Goal: Transaction & Acquisition: Purchase product/service

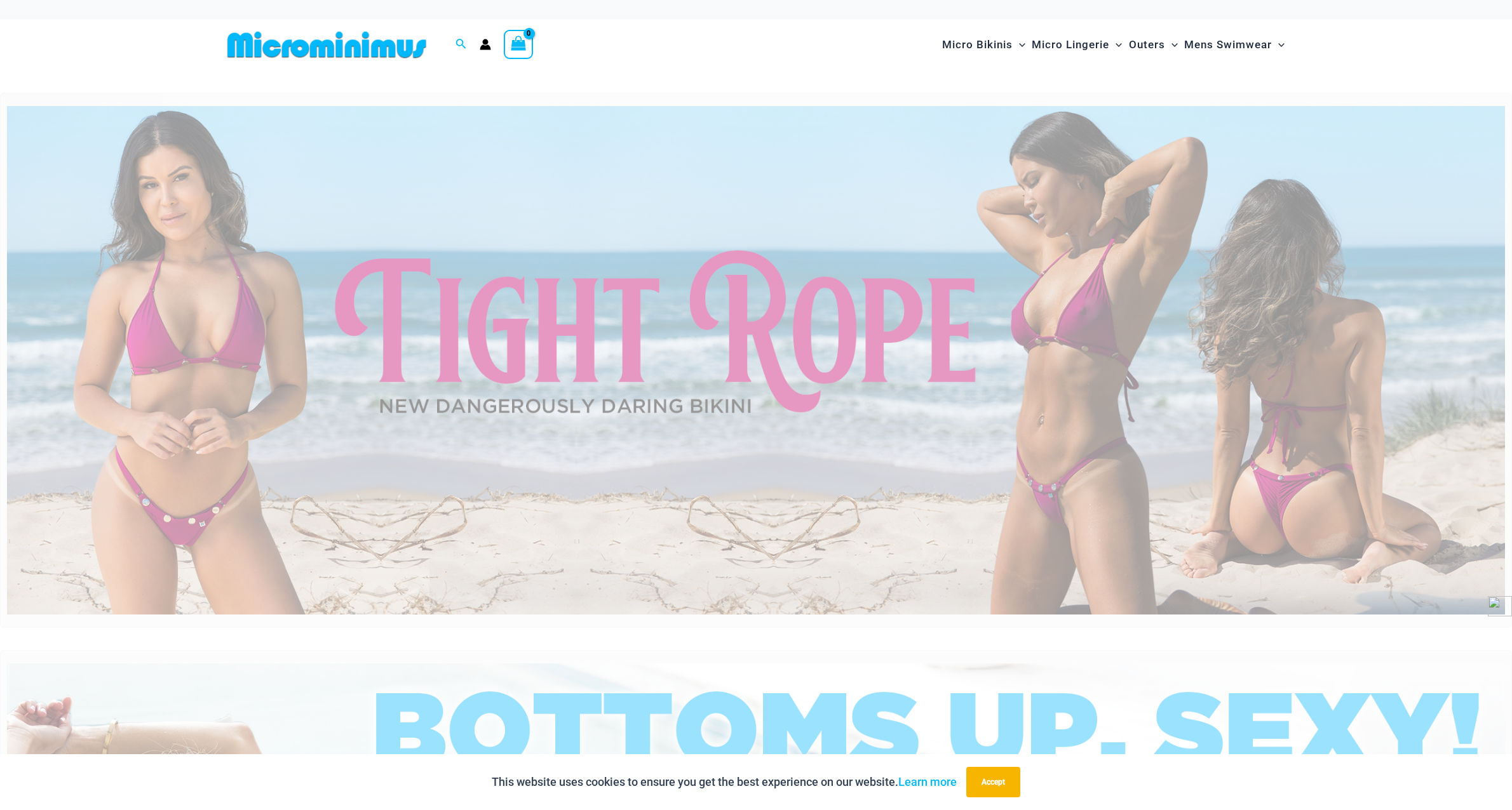
click at [517, 393] on img at bounding box center [756, 360] width 1498 height 509
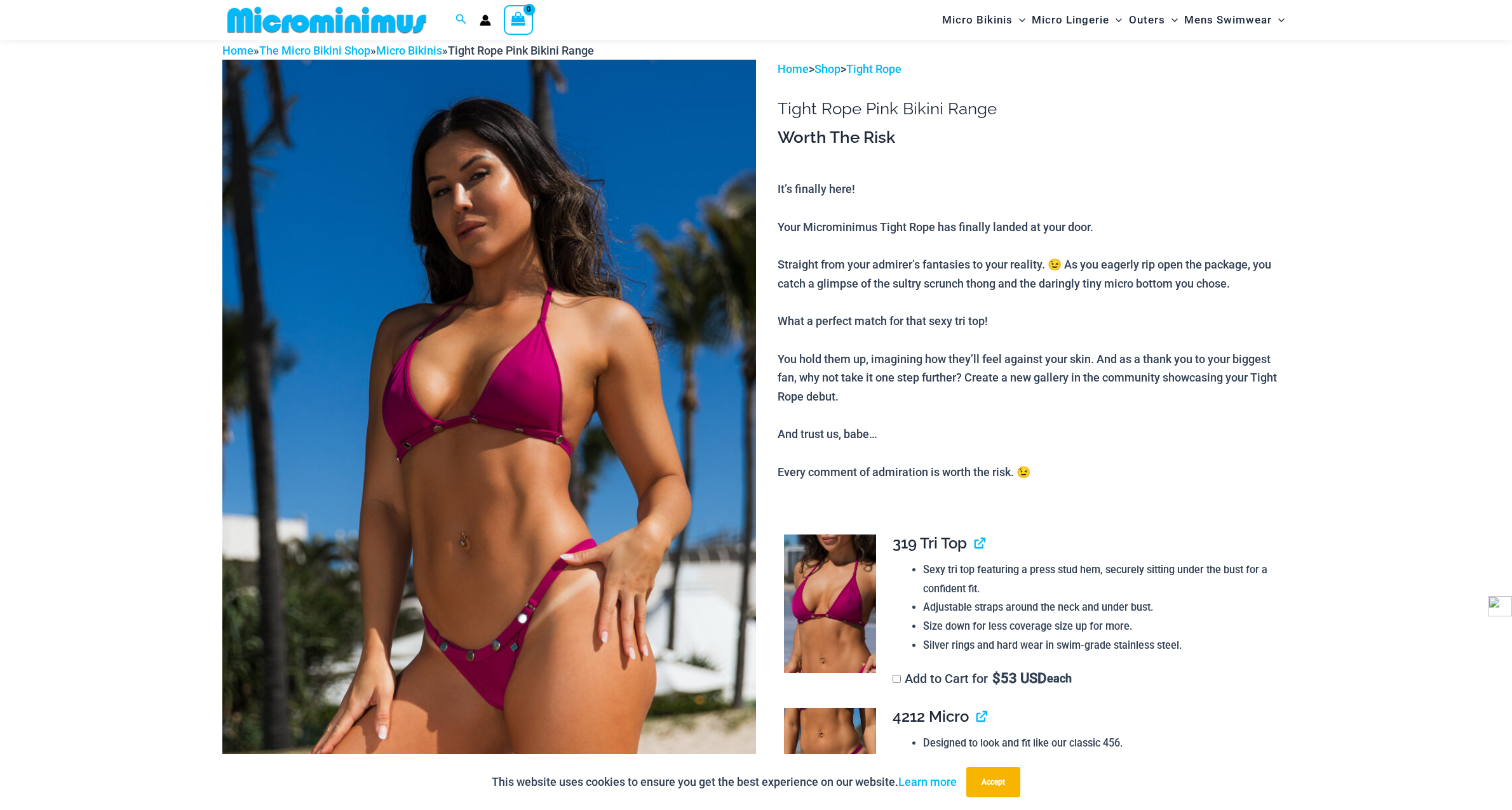
scroll to position [53, 0]
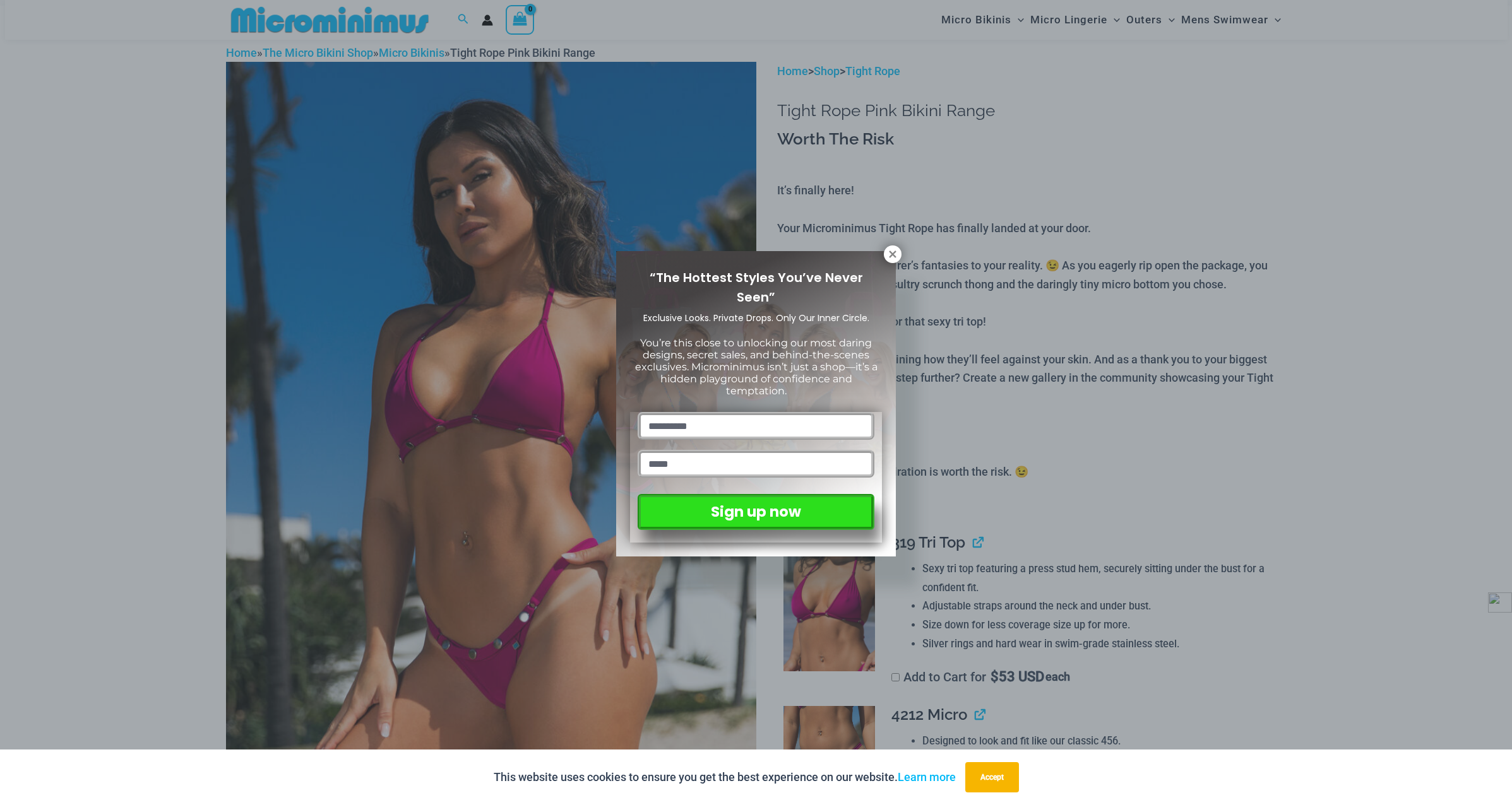
click at [141, 475] on div "“The Hottest Styles You’ve Never Seen” Exclusive Looks. Private Drops. Only Our…" at bounding box center [756, 402] width 1512 height 805
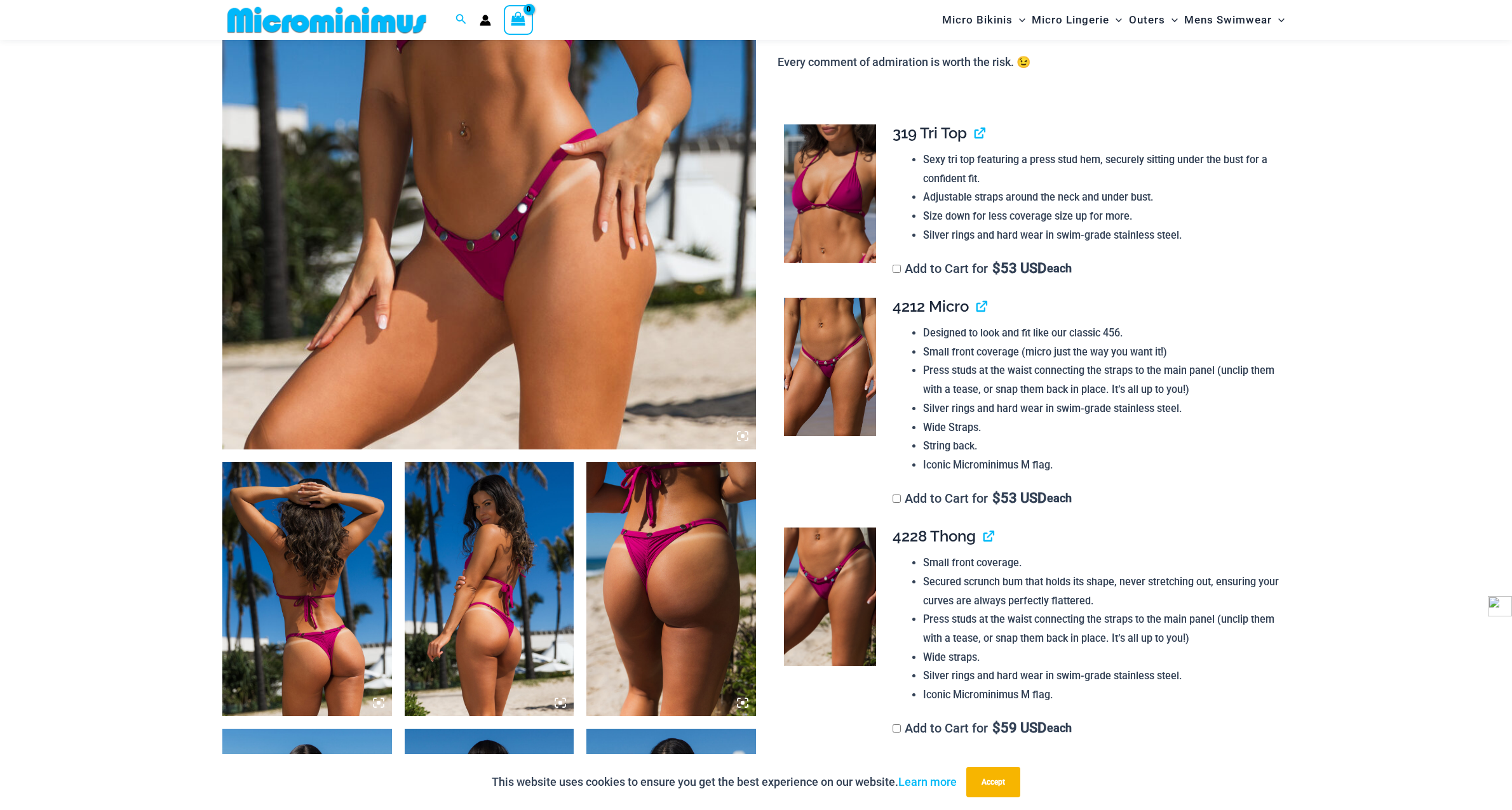
scroll to position [498, 0]
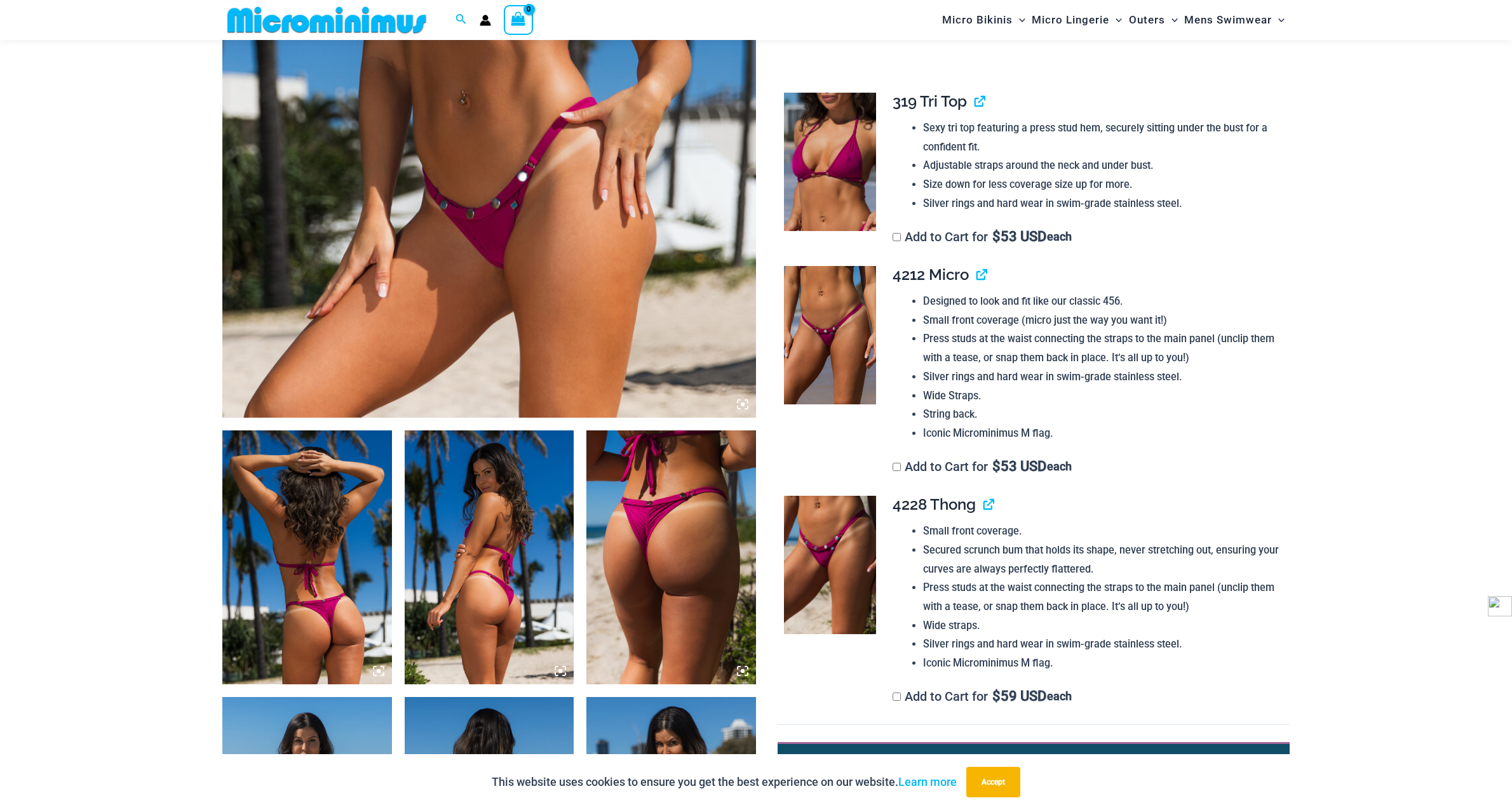
click at [297, 588] on img at bounding box center [308, 557] width 170 height 254
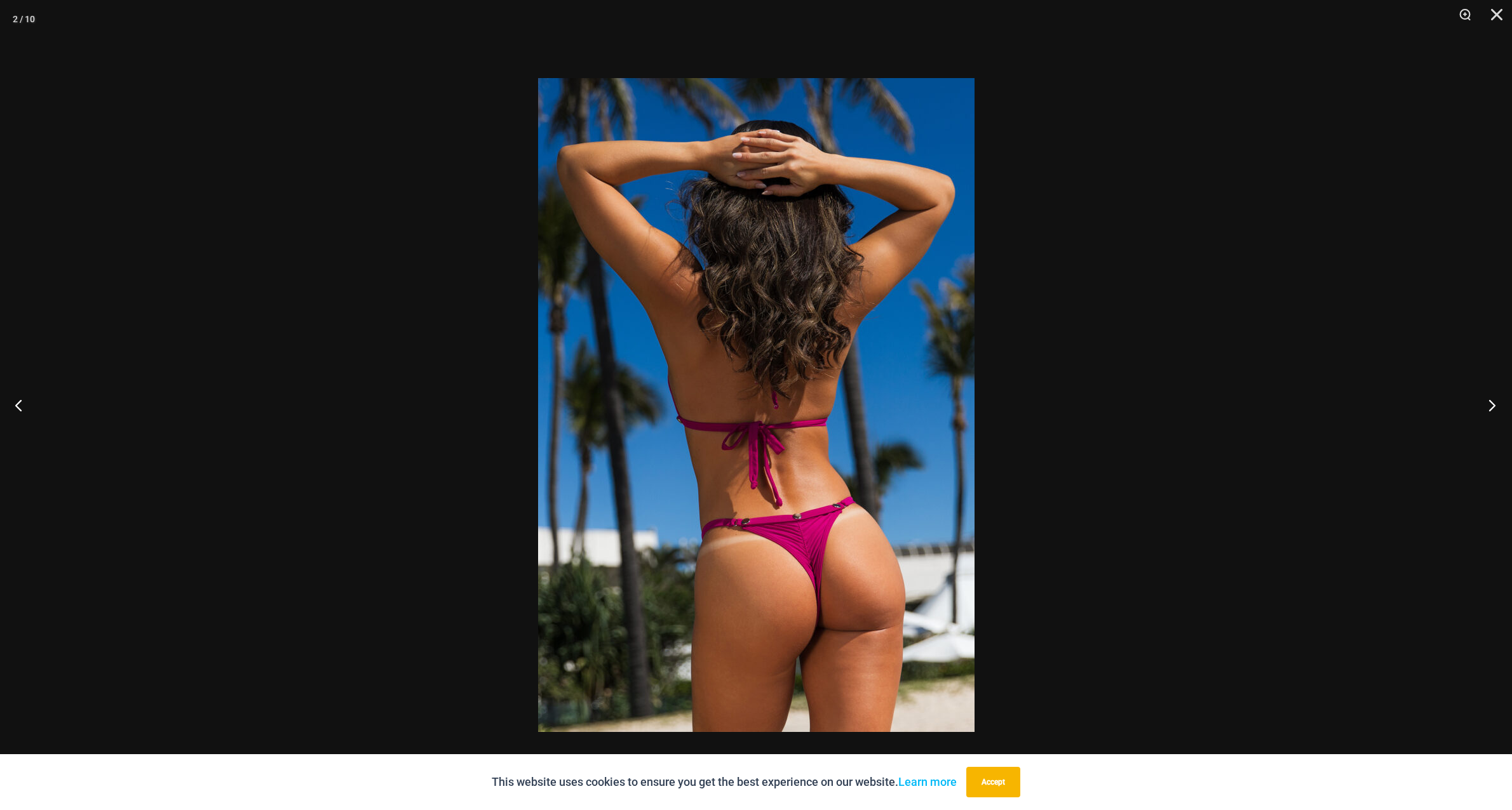
click at [1498, 406] on button "Next" at bounding box center [1489, 405] width 48 height 64
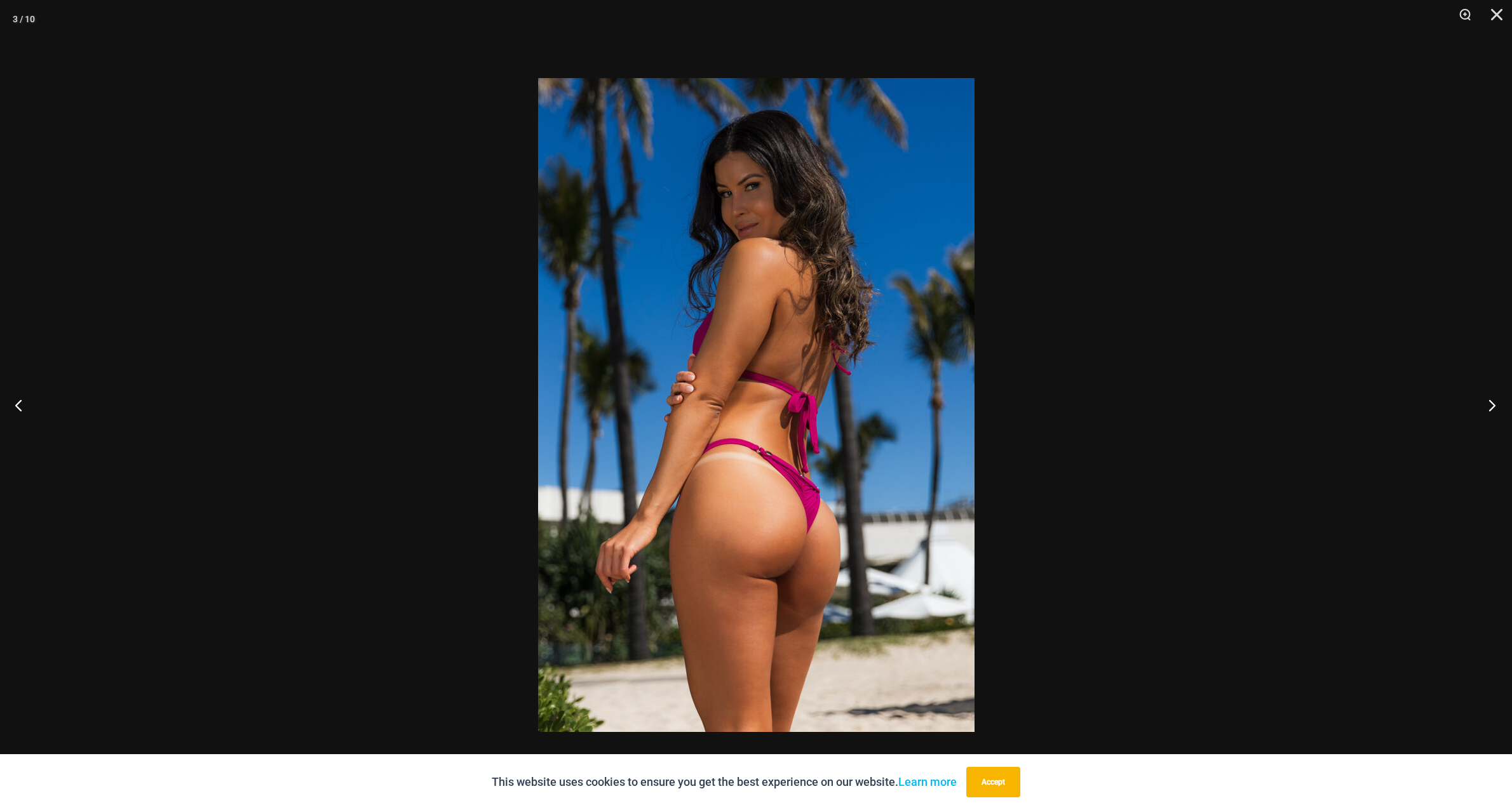
click at [1495, 406] on button "Next" at bounding box center [1489, 405] width 48 height 64
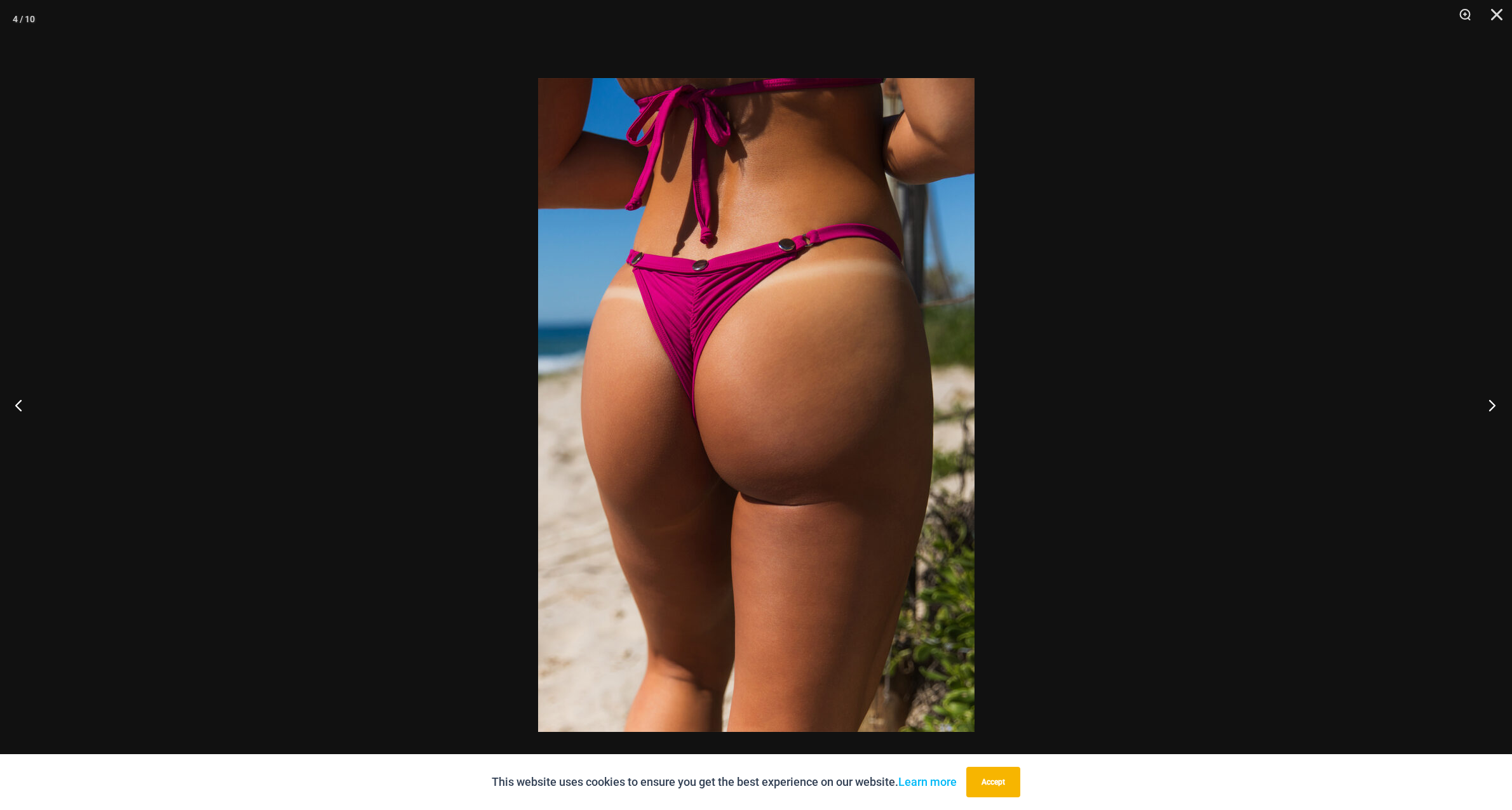
click at [1495, 406] on button "Next" at bounding box center [1489, 405] width 48 height 64
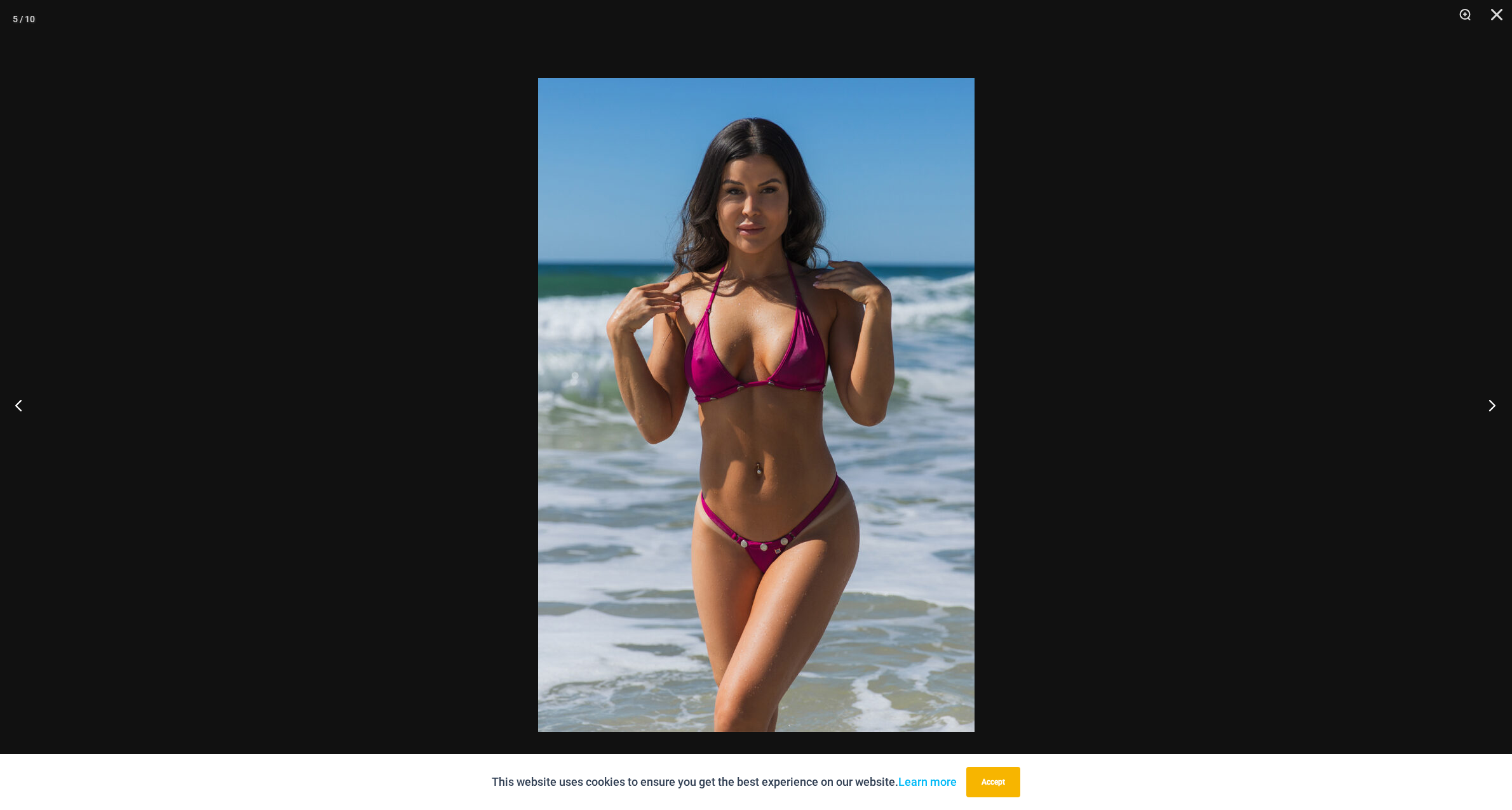
click at [1495, 406] on button "Next" at bounding box center [1489, 405] width 48 height 64
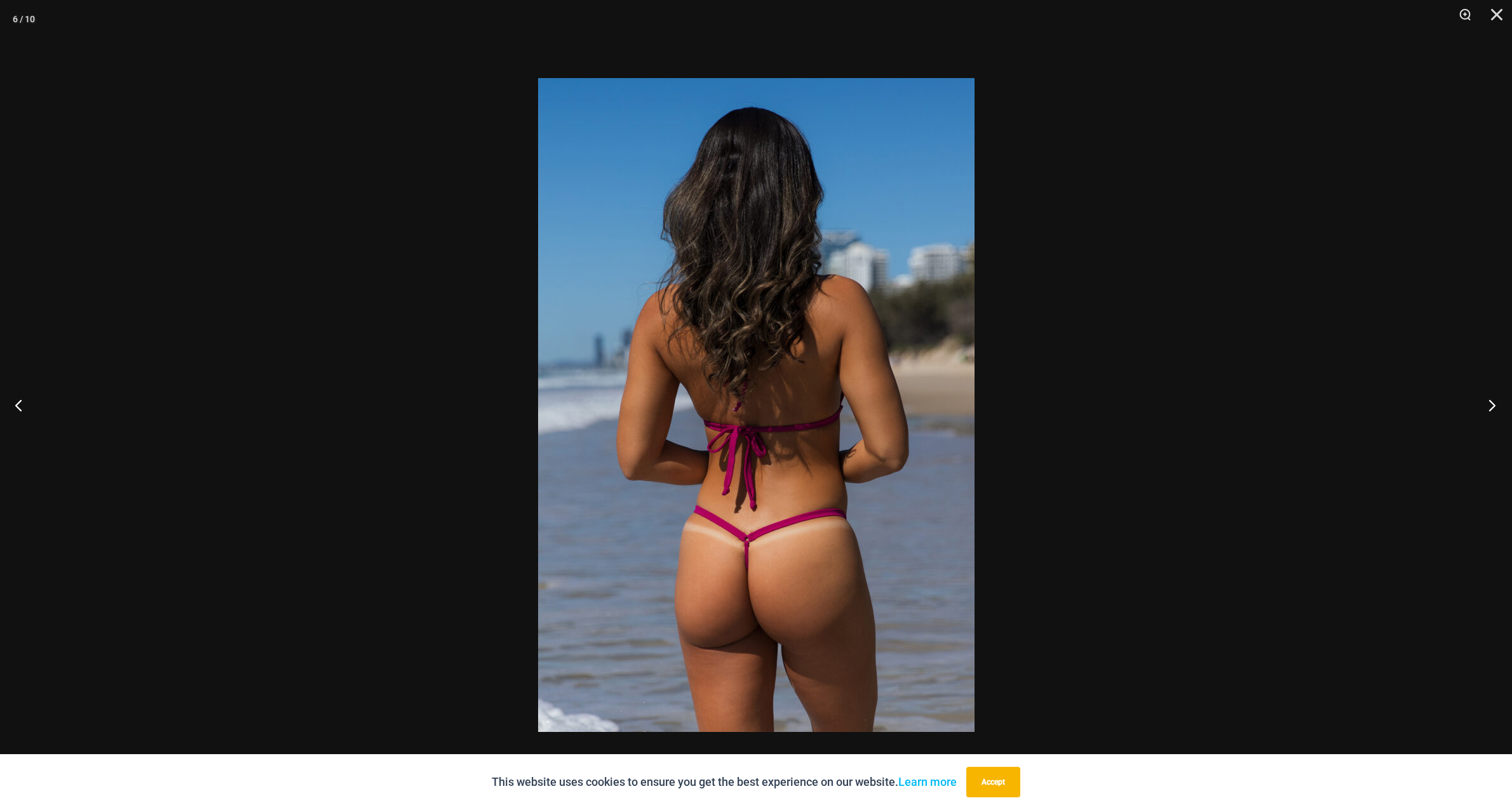
click at [1495, 406] on button "Next" at bounding box center [1489, 405] width 48 height 64
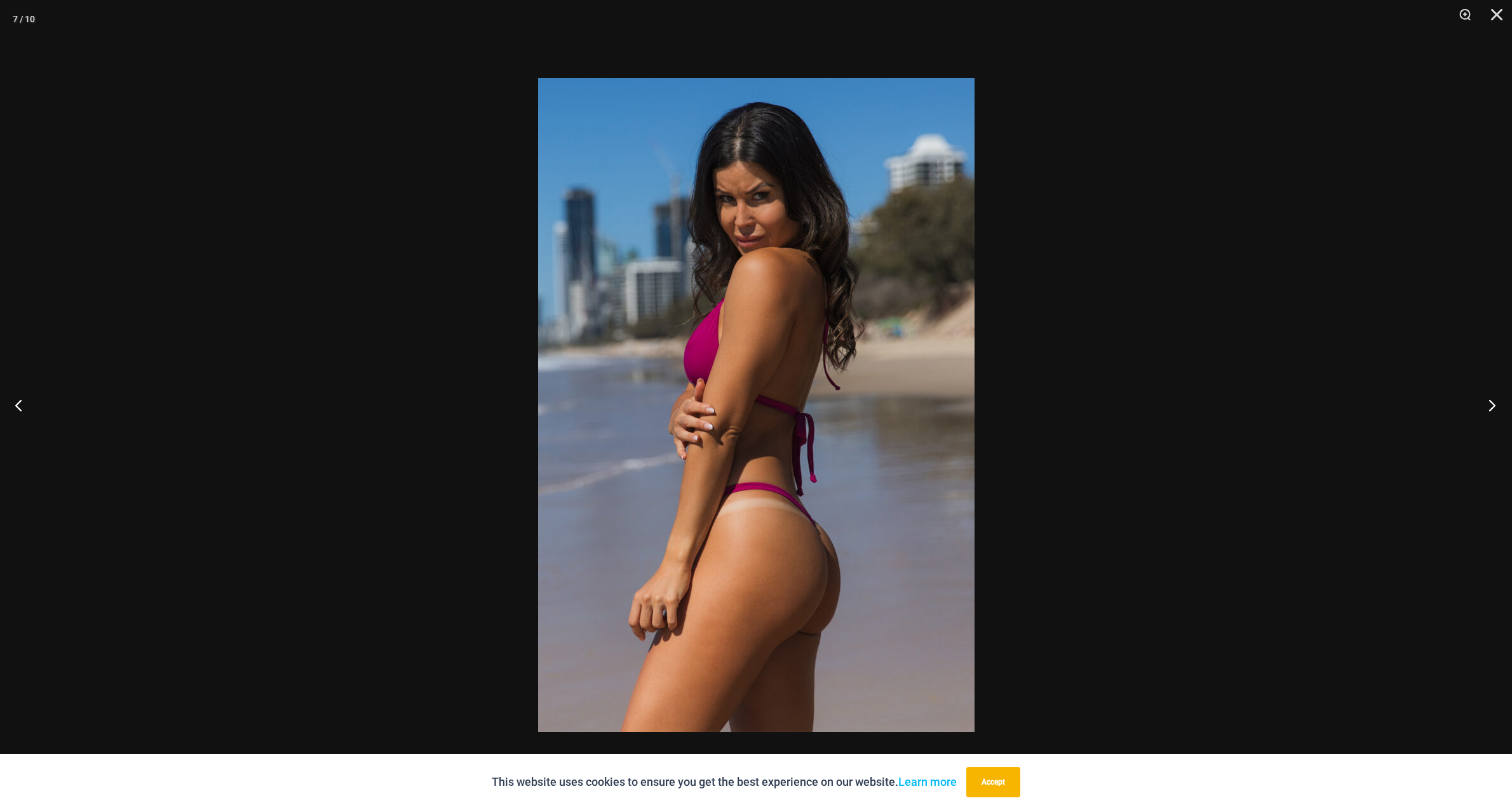
click at [1495, 406] on button "Next" at bounding box center [1489, 405] width 48 height 64
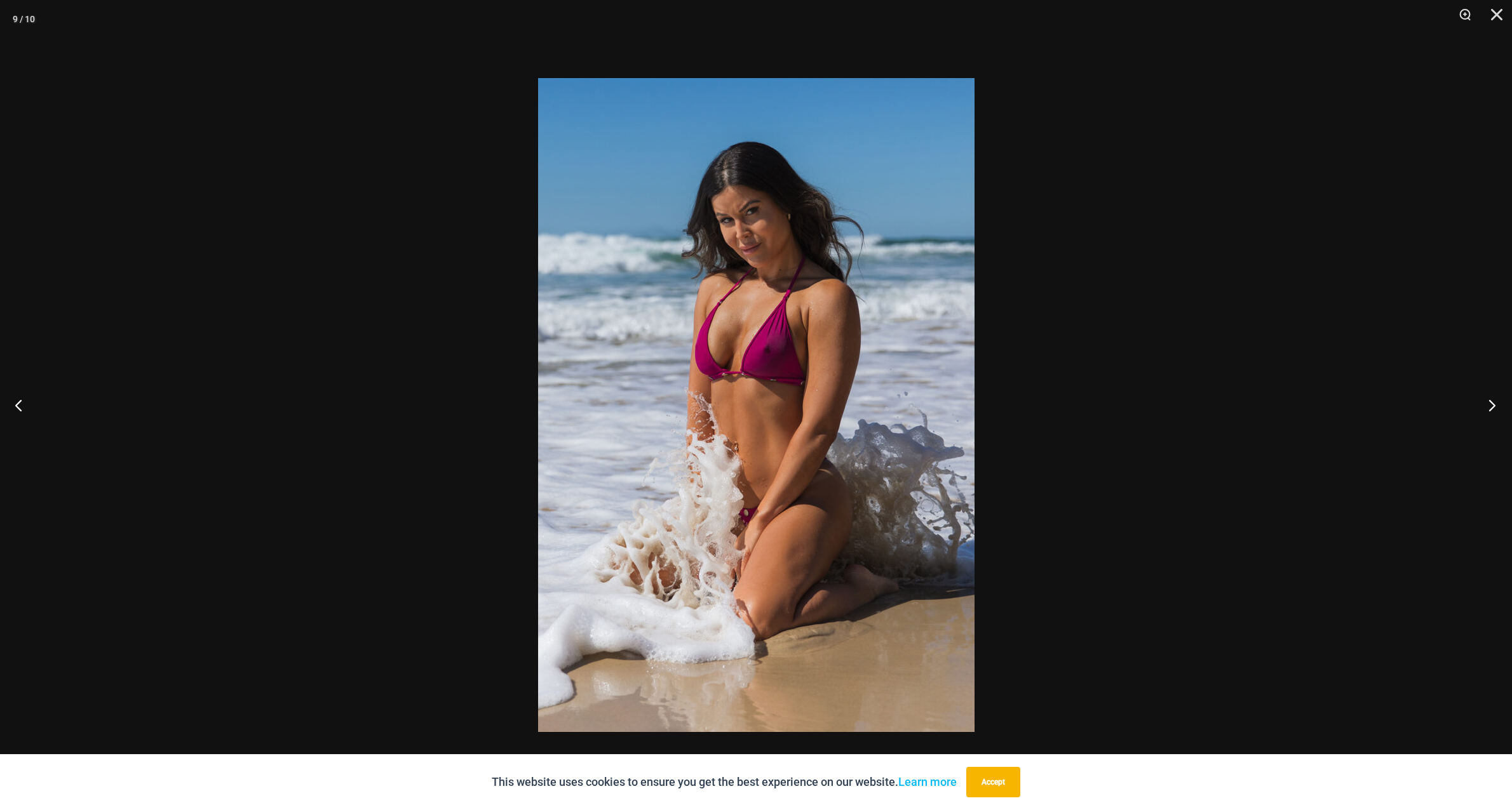
click at [1495, 406] on button "Next" at bounding box center [1489, 405] width 48 height 64
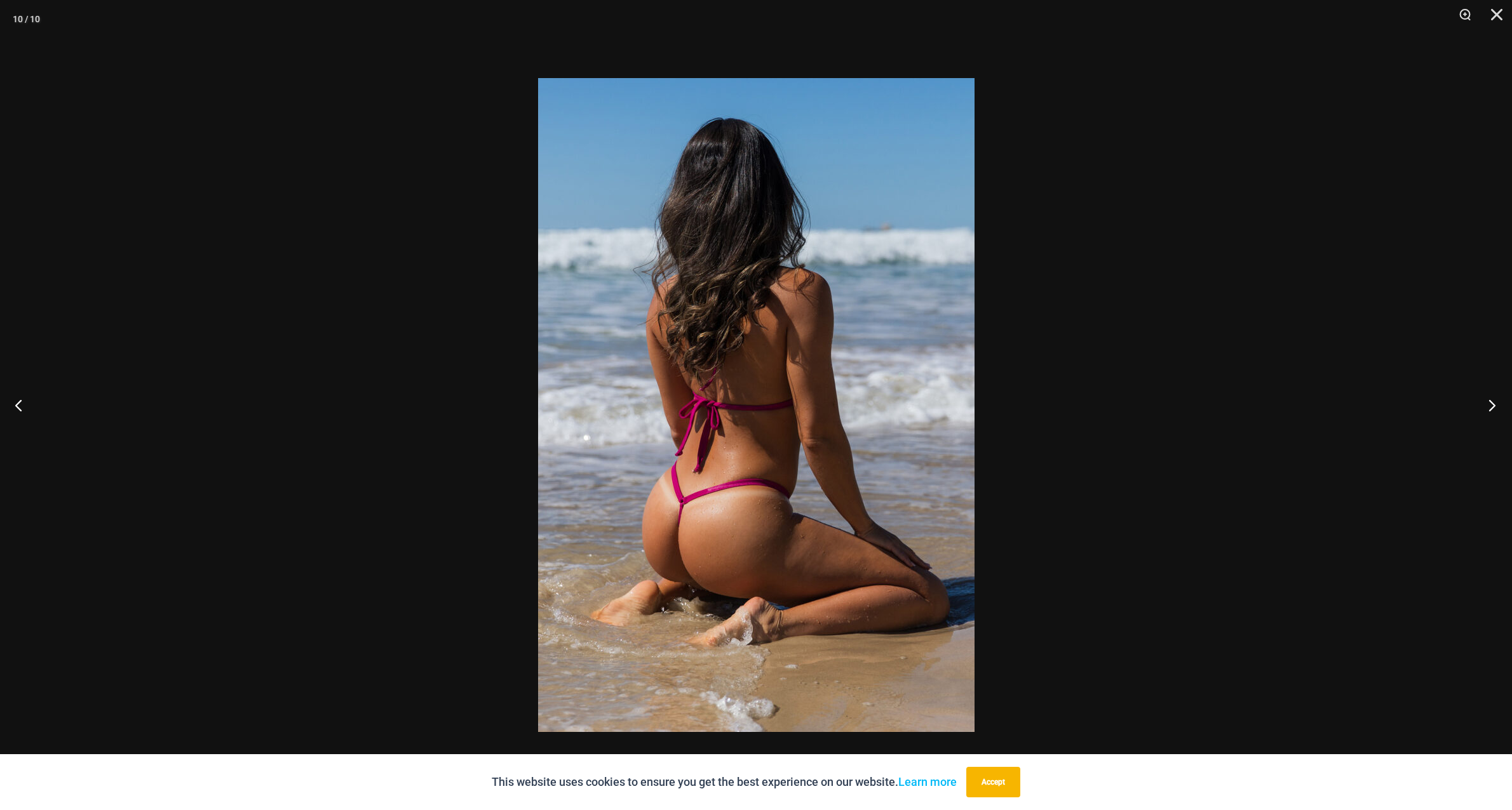
click at [1495, 406] on button "Next" at bounding box center [1489, 405] width 48 height 64
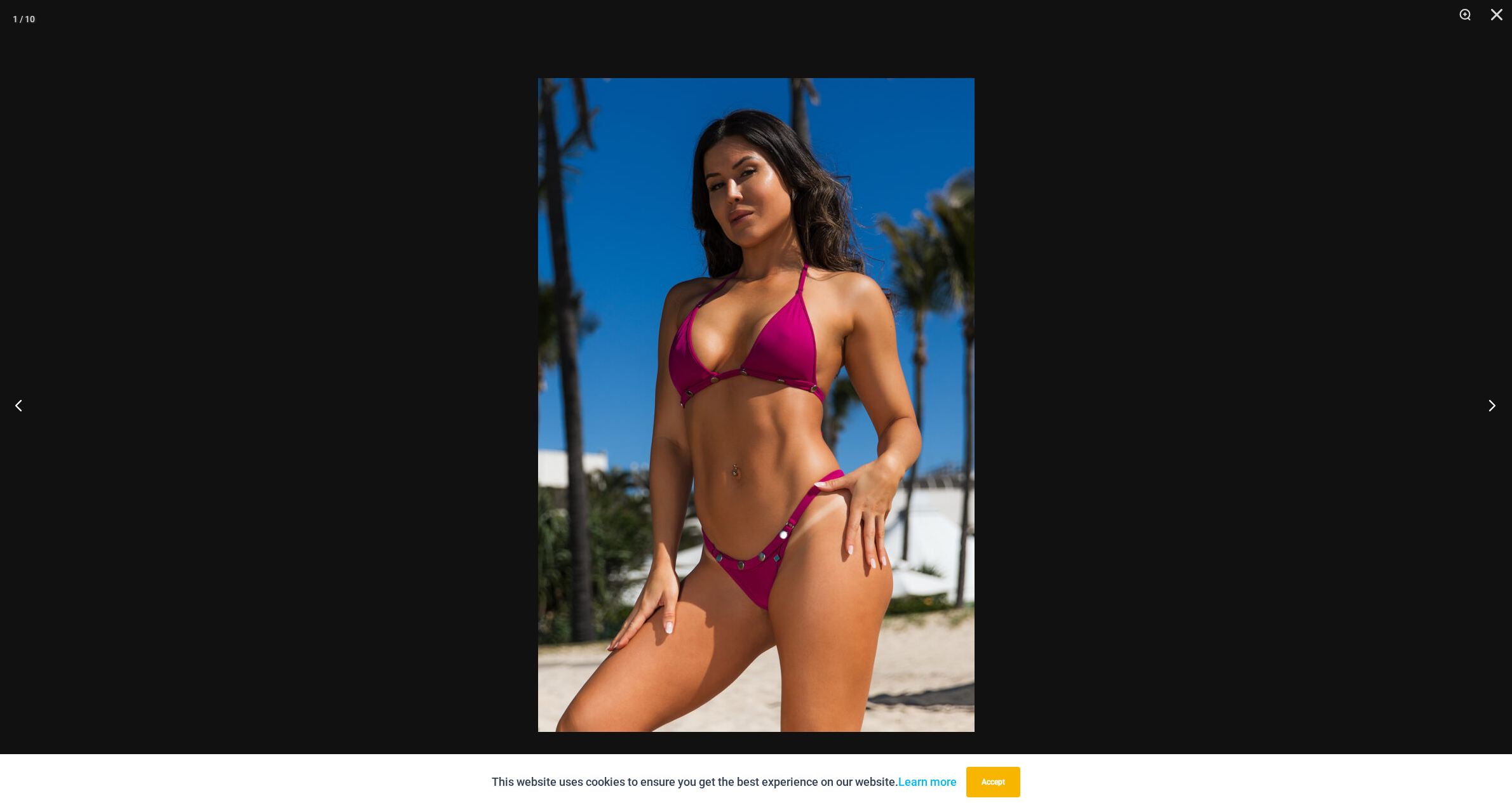
click at [1495, 406] on button "Next" at bounding box center [1489, 405] width 48 height 64
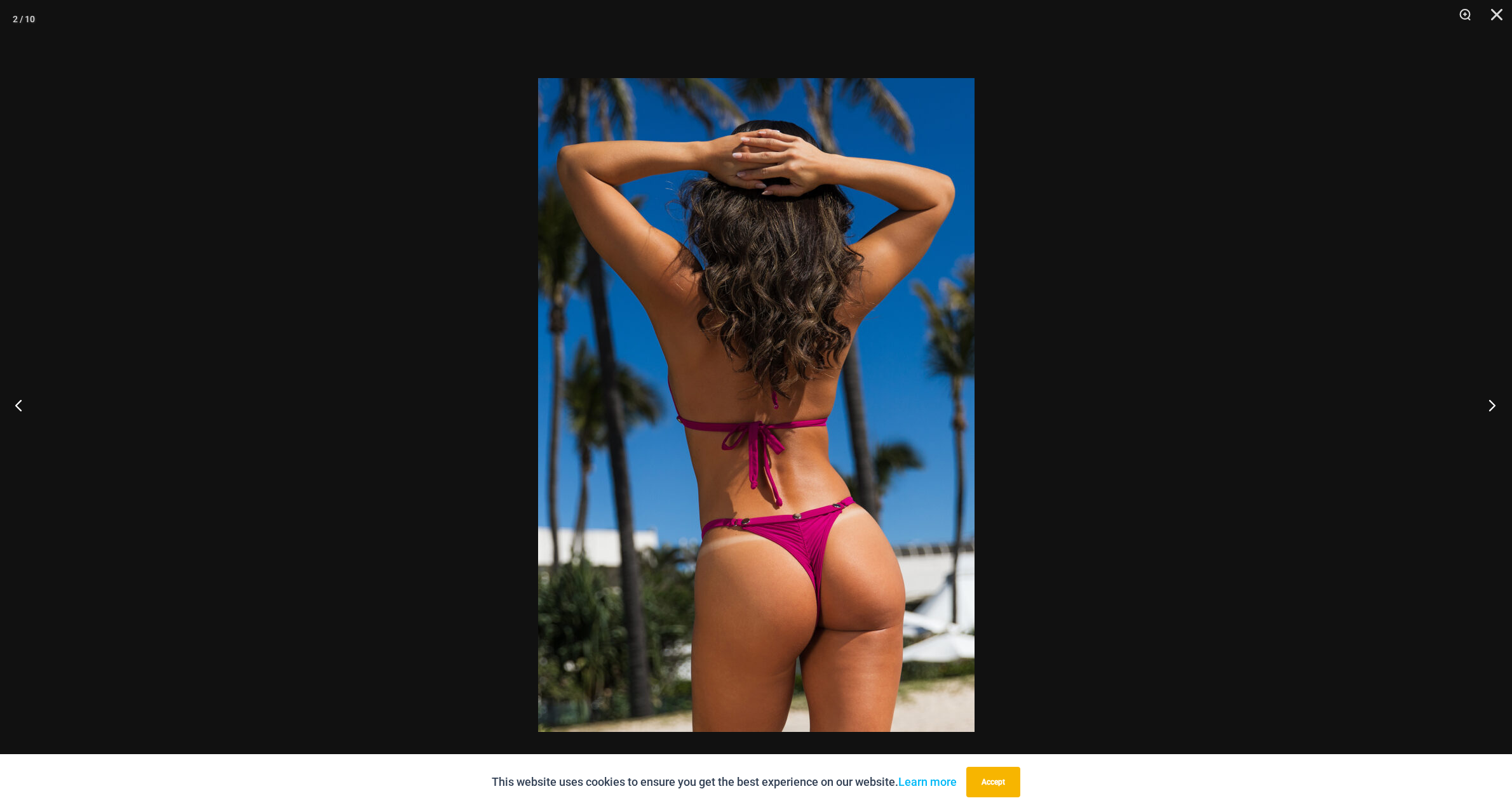
click at [1495, 406] on button "Next" at bounding box center [1489, 405] width 48 height 64
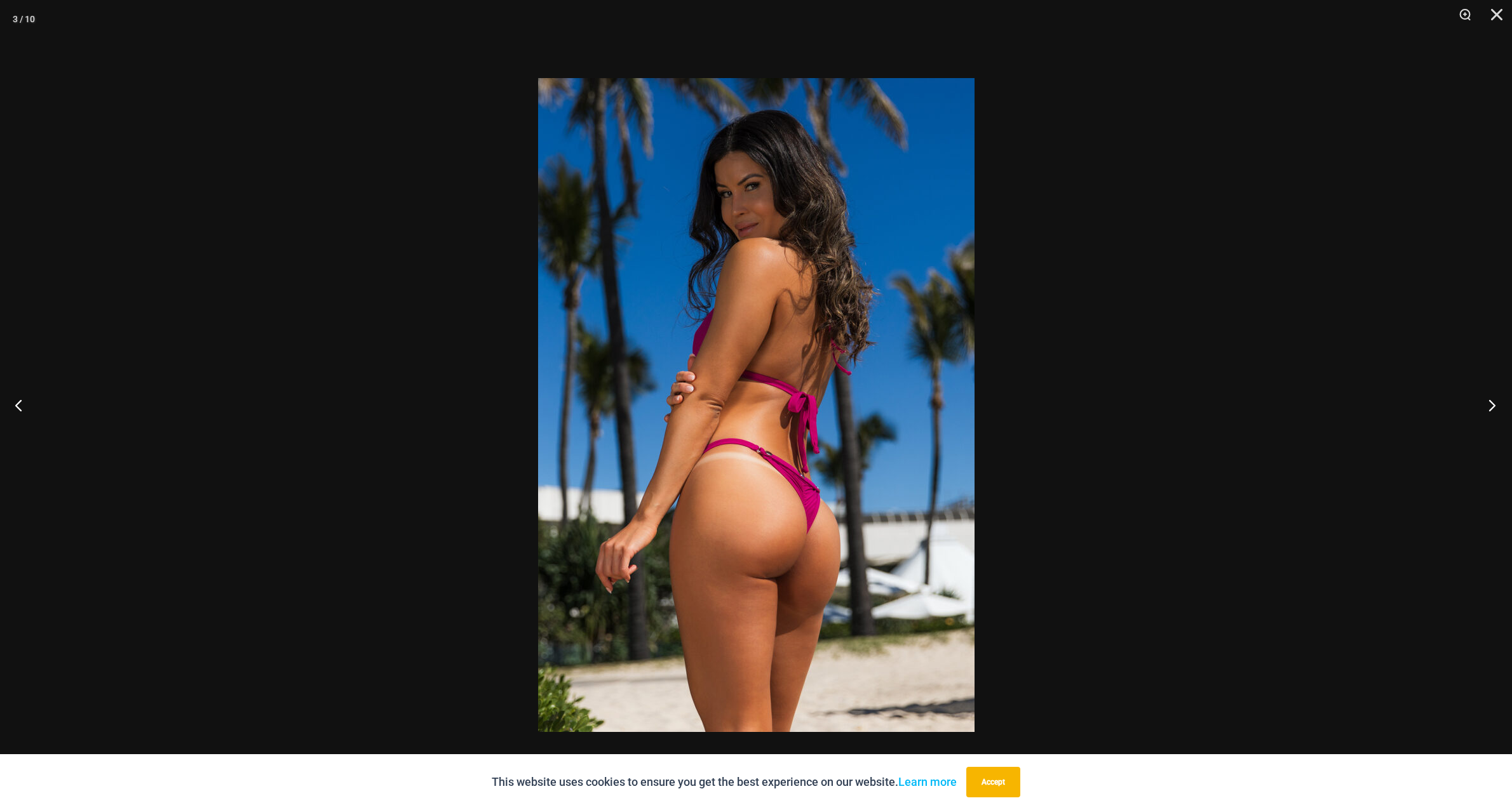
click at [1495, 406] on button "Next" at bounding box center [1489, 405] width 48 height 64
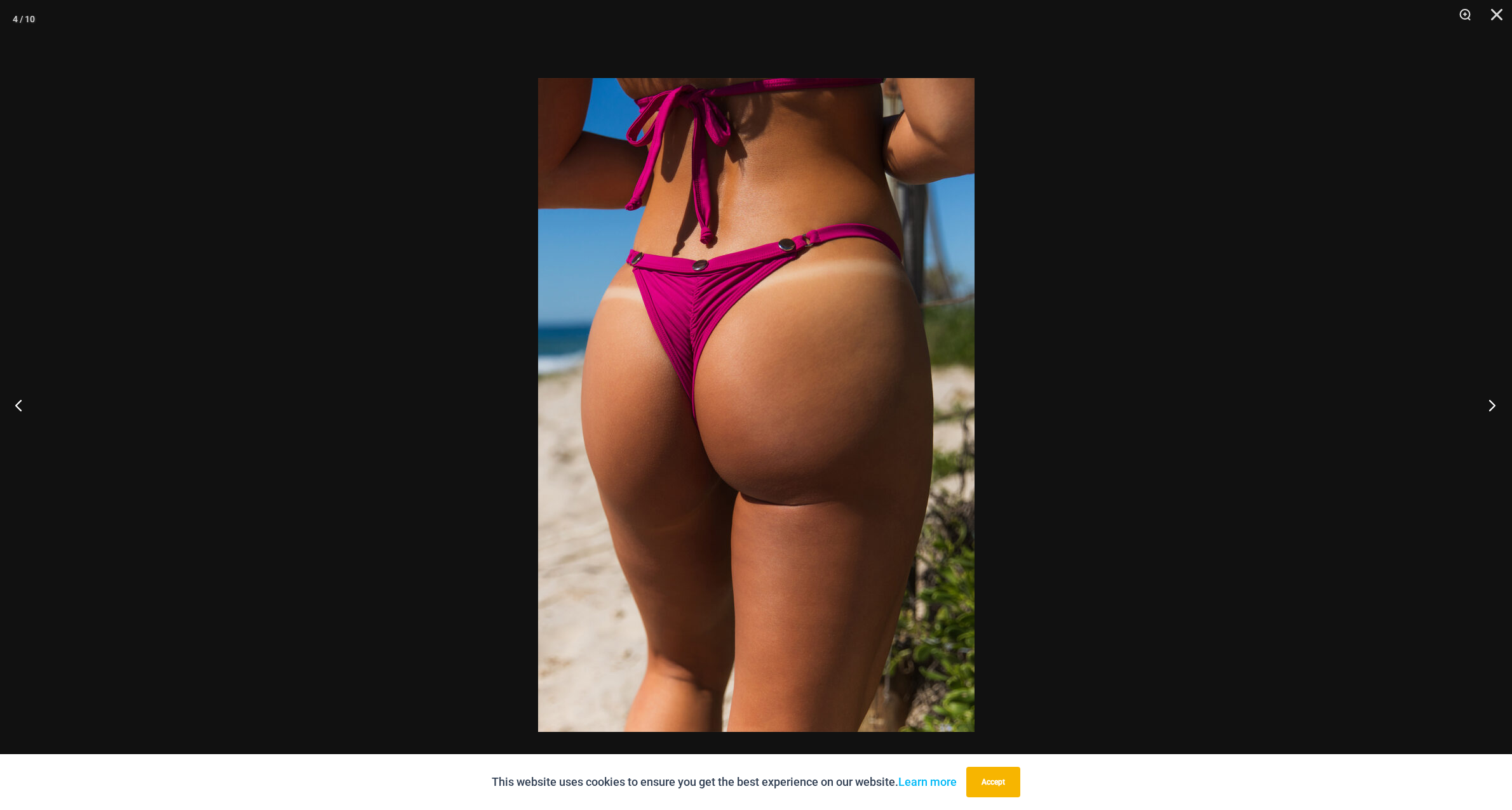
click at [1495, 406] on button "Next" at bounding box center [1489, 405] width 48 height 64
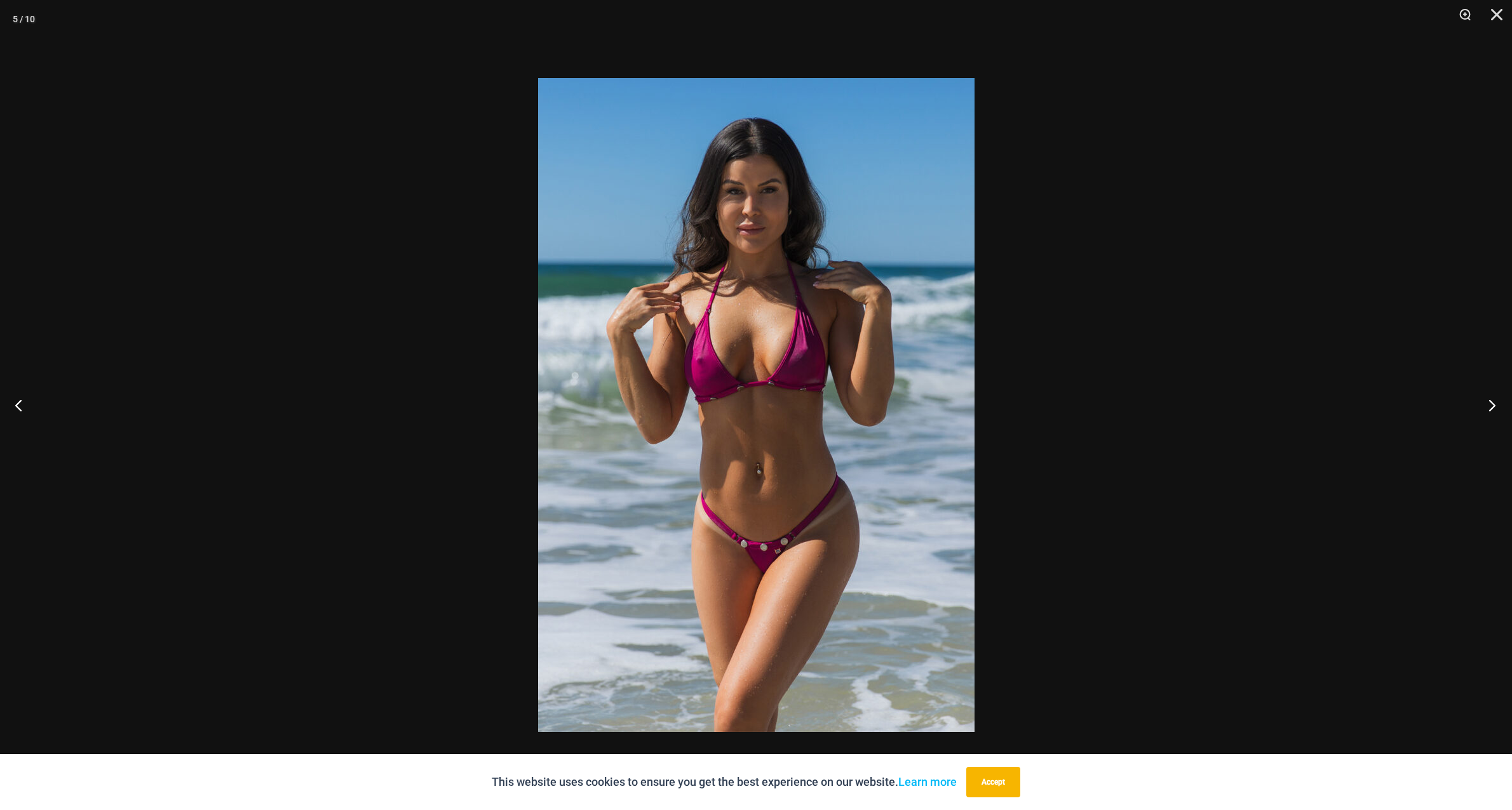
click at [1492, 408] on button "Next" at bounding box center [1489, 405] width 48 height 64
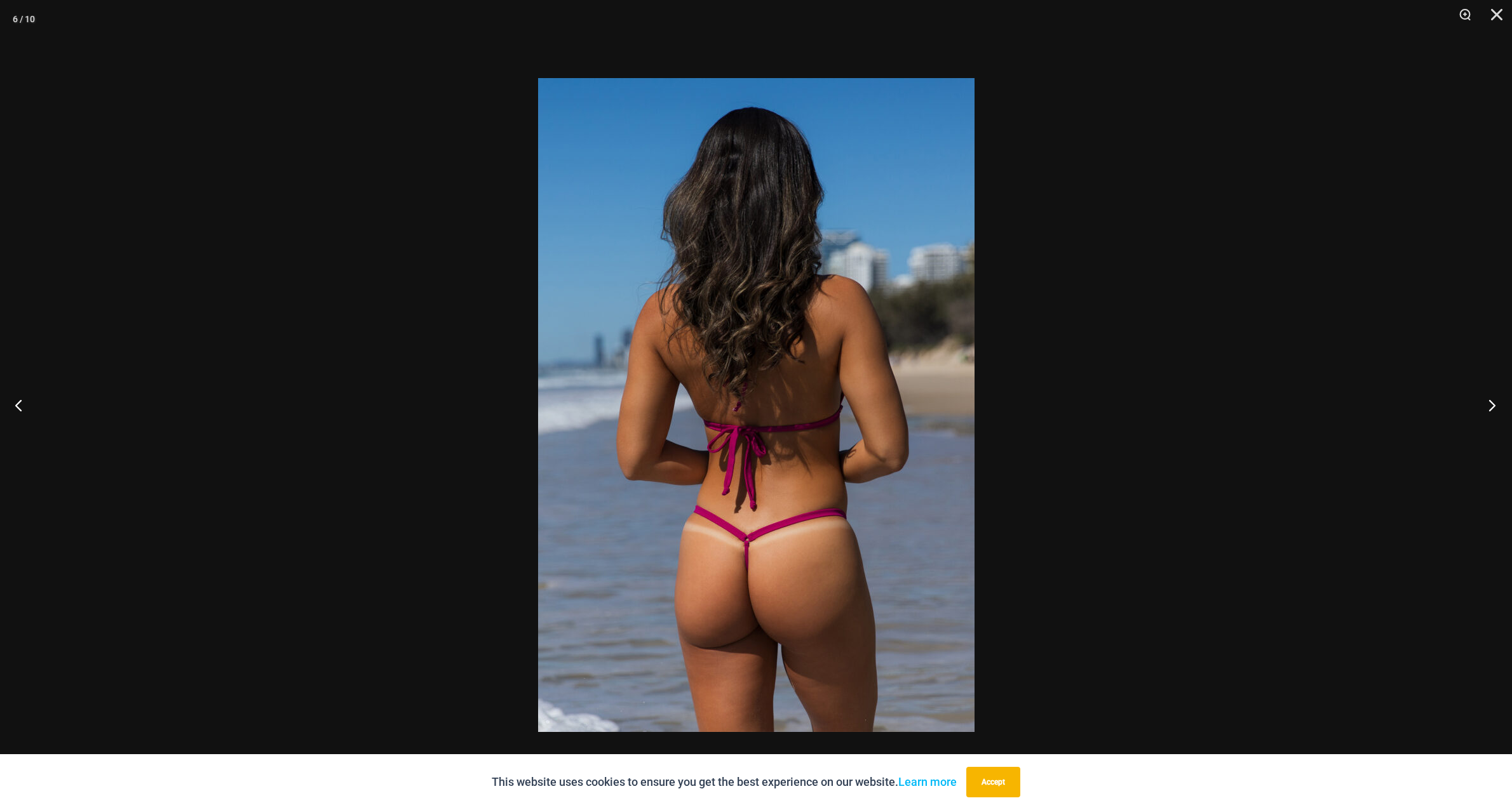
click at [1492, 408] on button "Next" at bounding box center [1489, 405] width 48 height 64
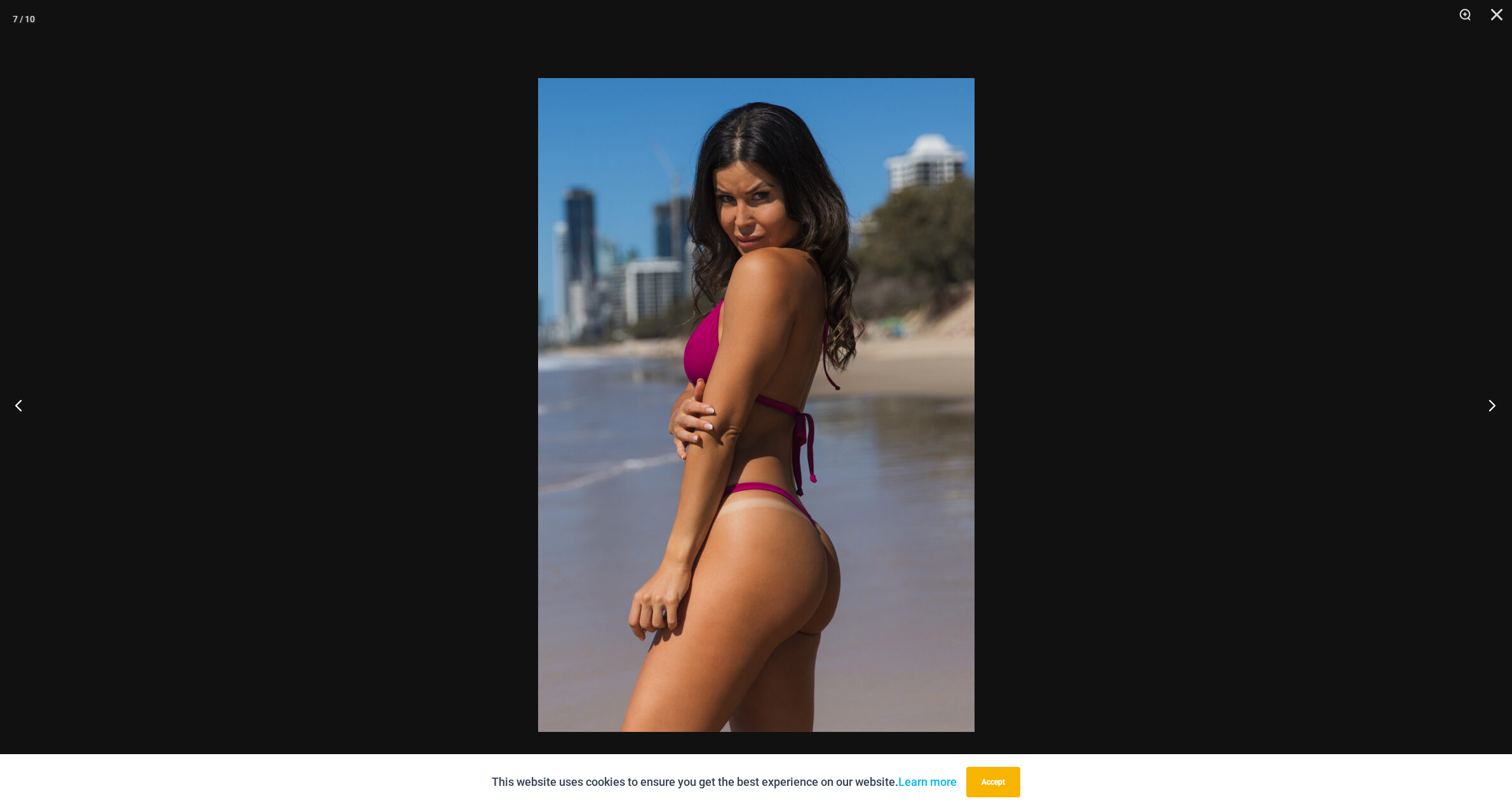
click at [1492, 408] on button "Next" at bounding box center [1489, 405] width 48 height 64
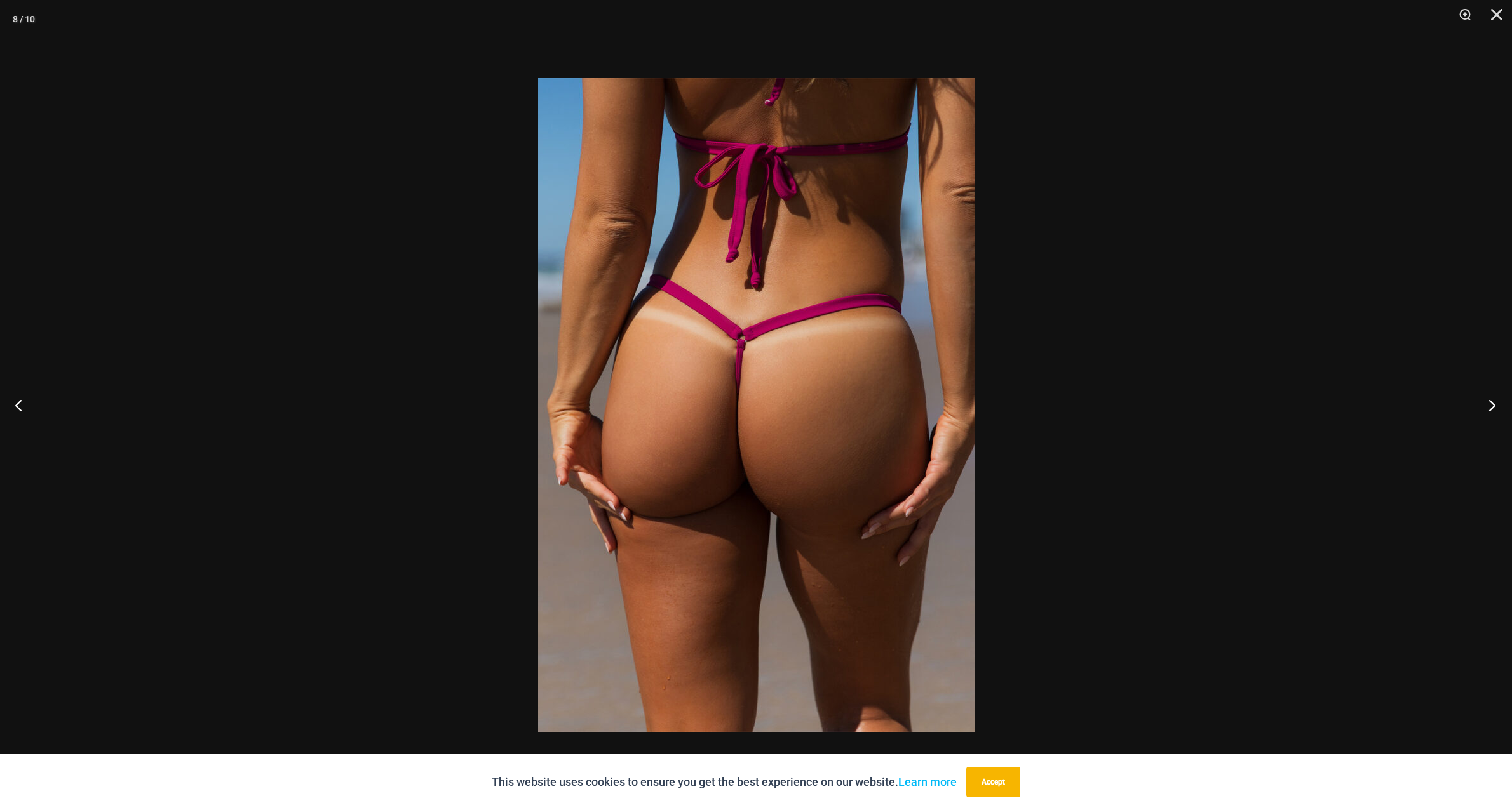
click at [1492, 408] on button "Next" at bounding box center [1489, 405] width 48 height 64
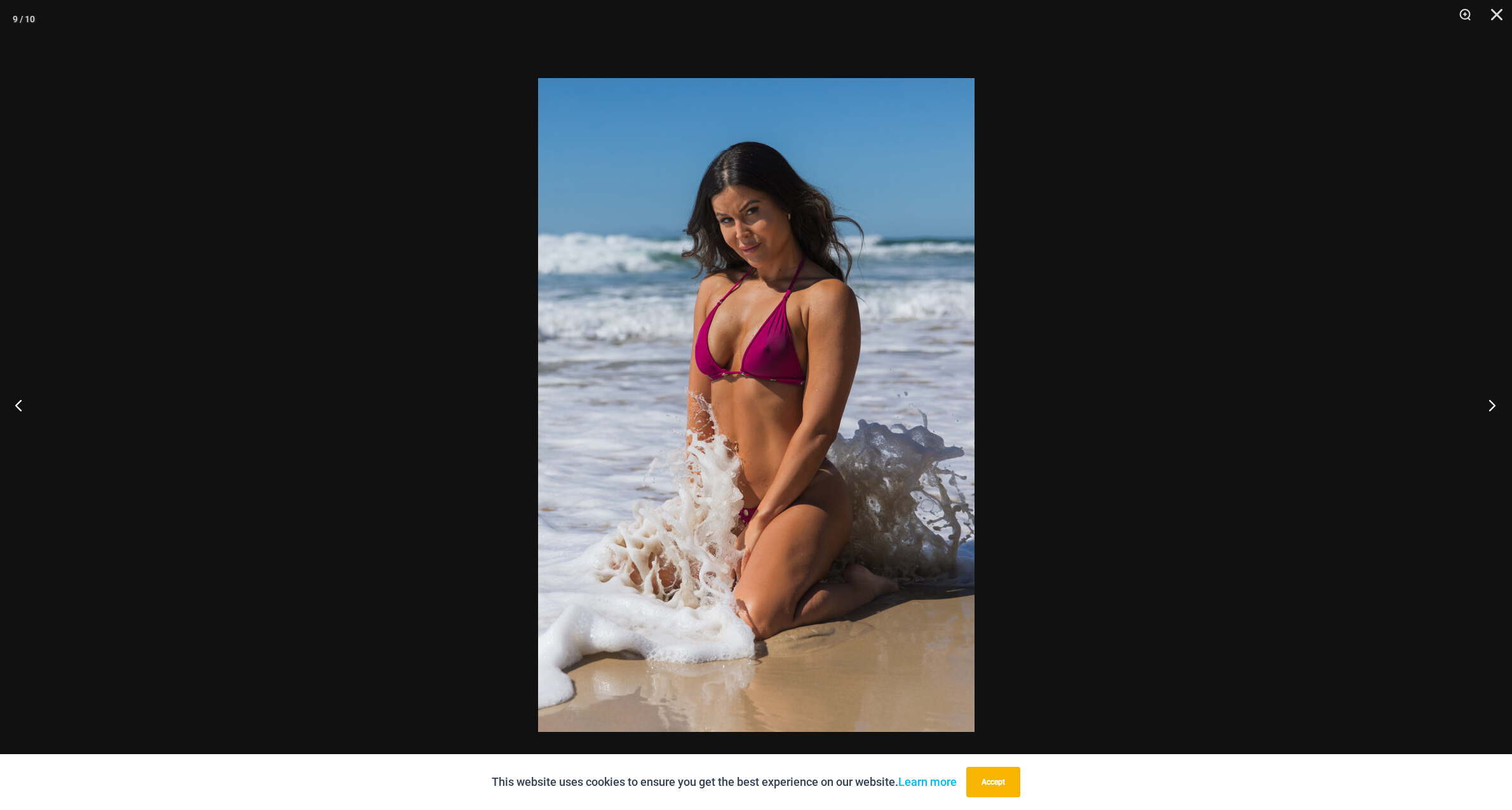
click at [1492, 408] on button "Next" at bounding box center [1489, 405] width 48 height 64
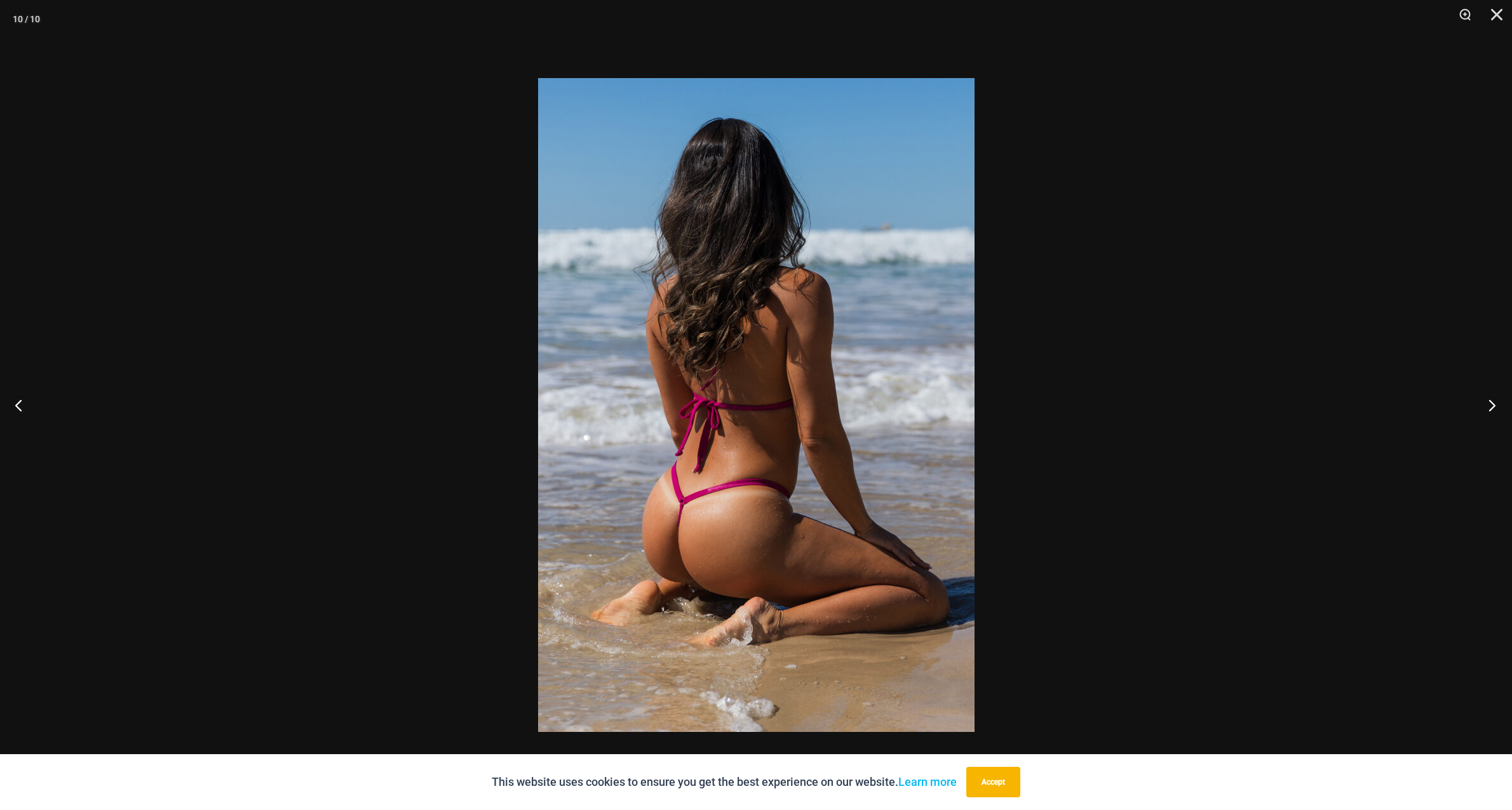
click at [1492, 408] on button "Next" at bounding box center [1489, 405] width 48 height 64
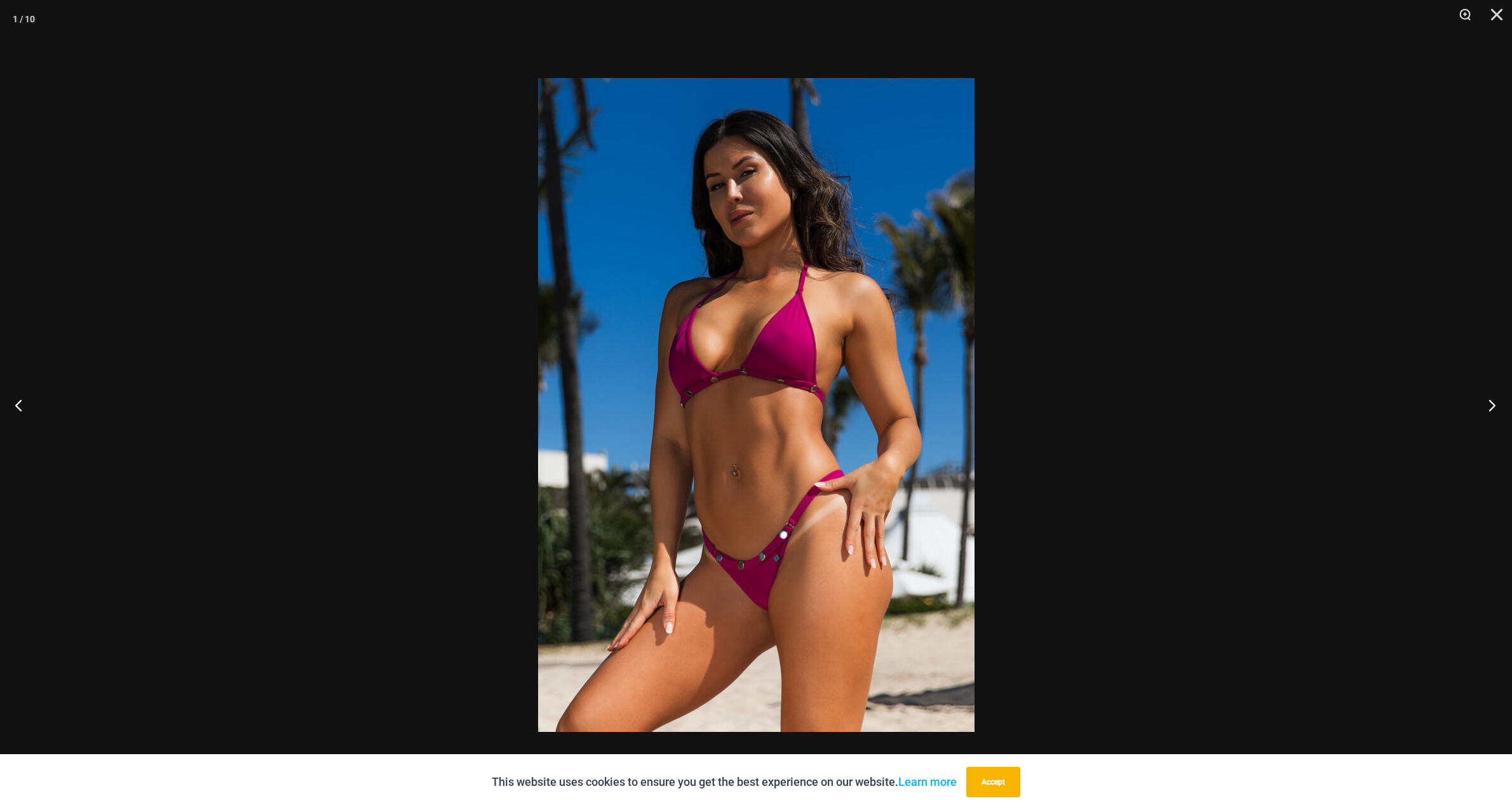
click at [1492, 408] on button "Next" at bounding box center [1489, 405] width 48 height 64
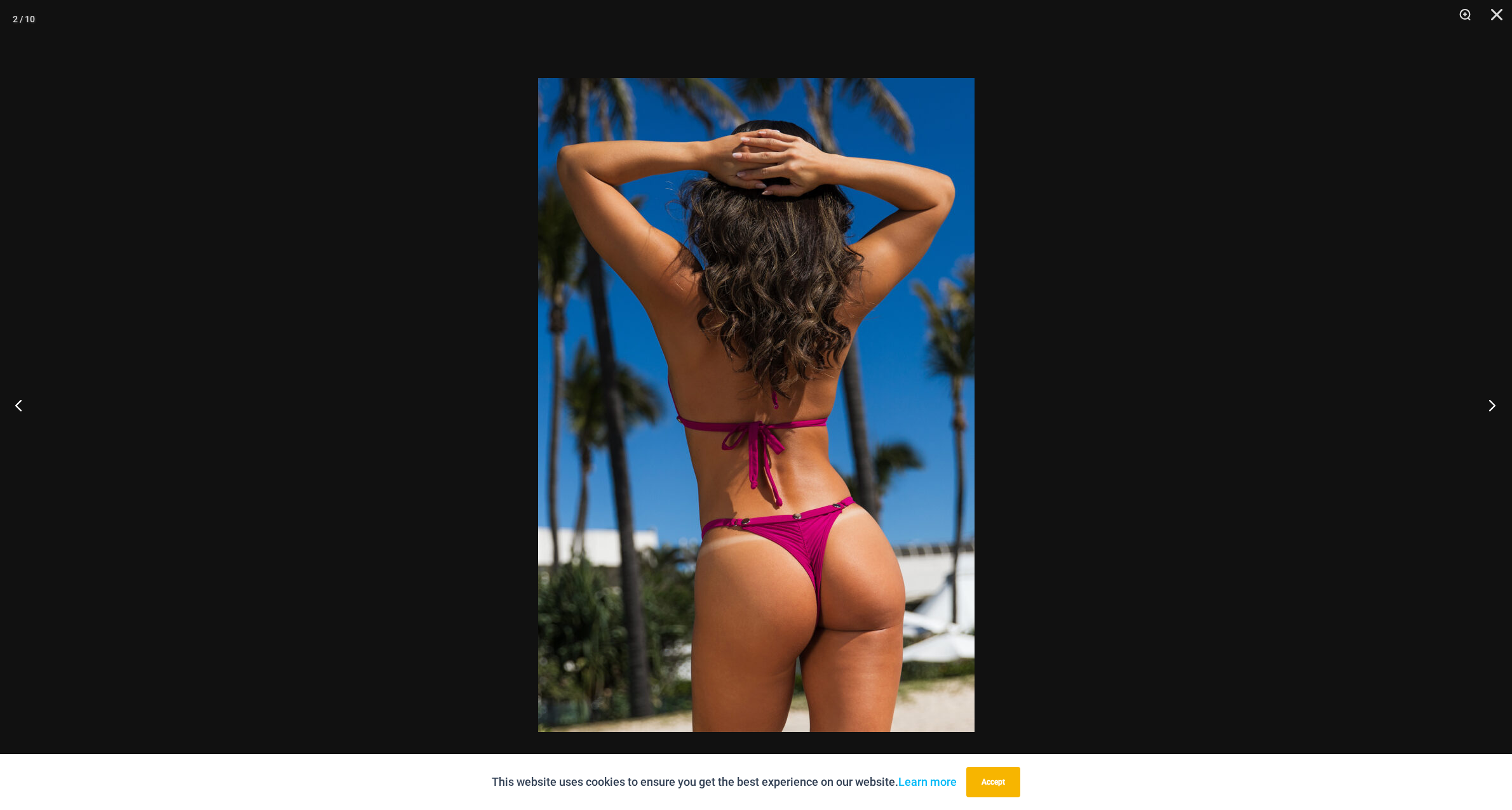
click at [1492, 408] on button "Next" at bounding box center [1489, 405] width 48 height 64
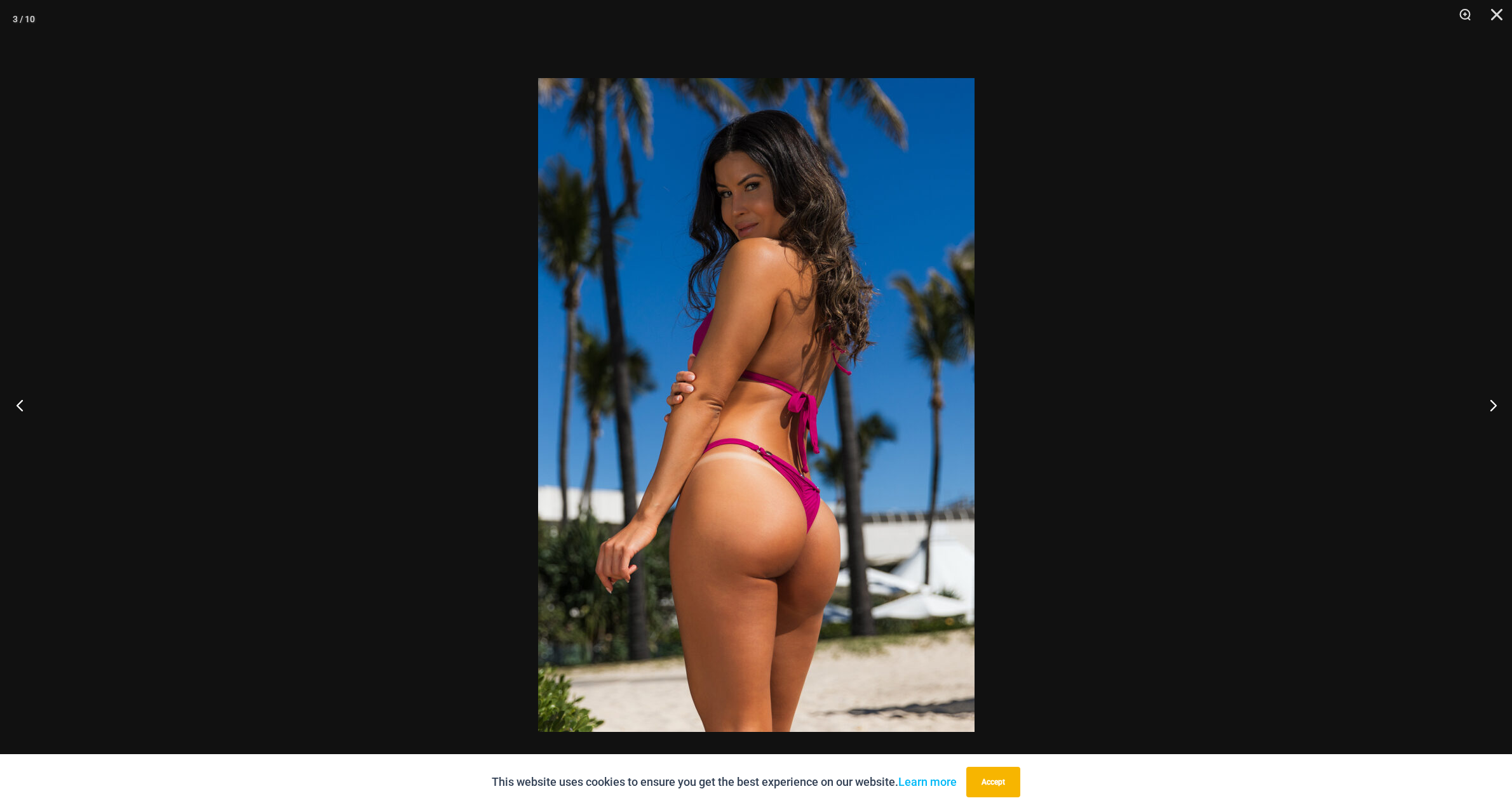
click at [13, 407] on button "Previous" at bounding box center [24, 405] width 48 height 64
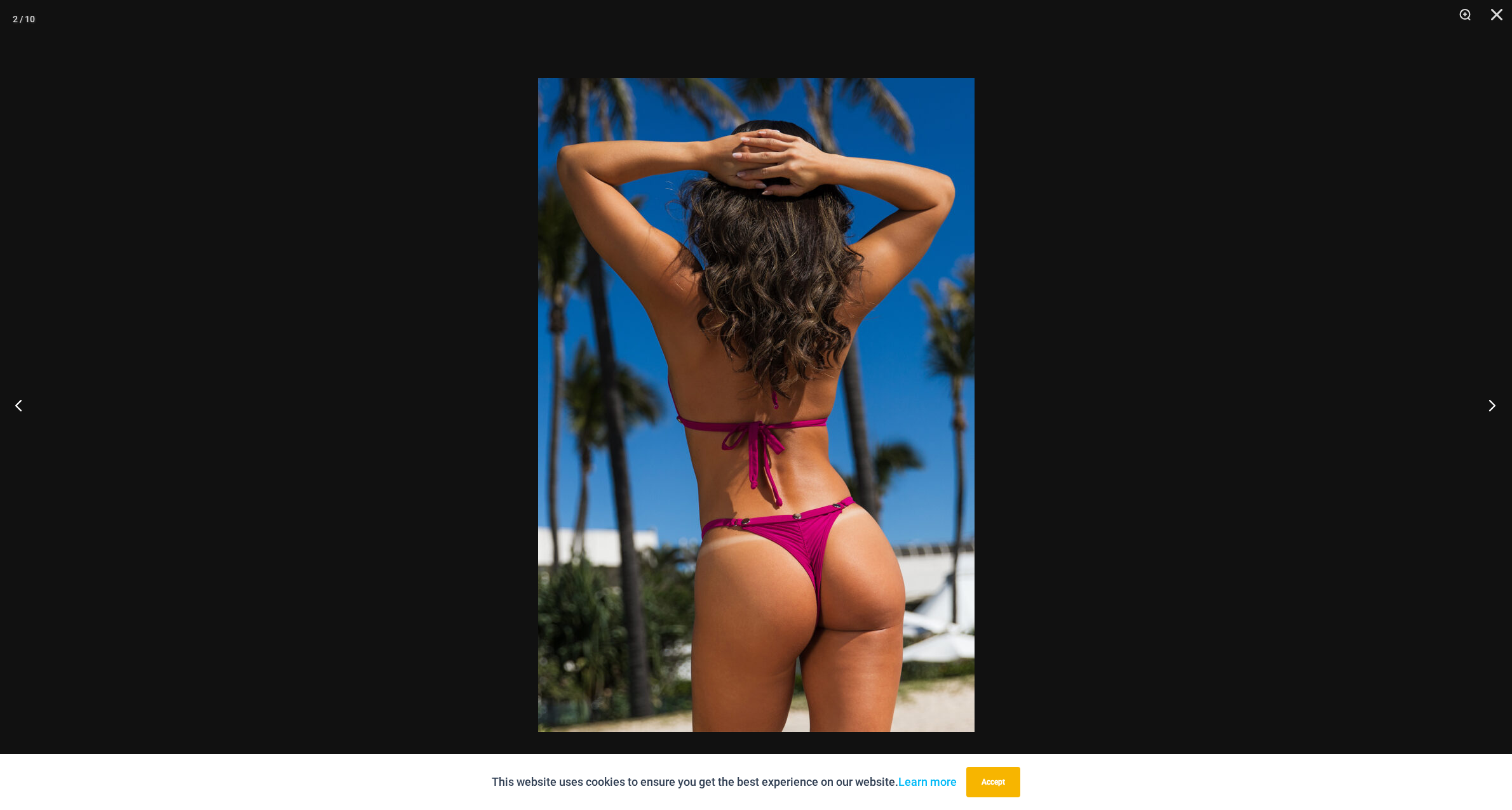
click at [1484, 406] on button "Next" at bounding box center [1489, 405] width 48 height 64
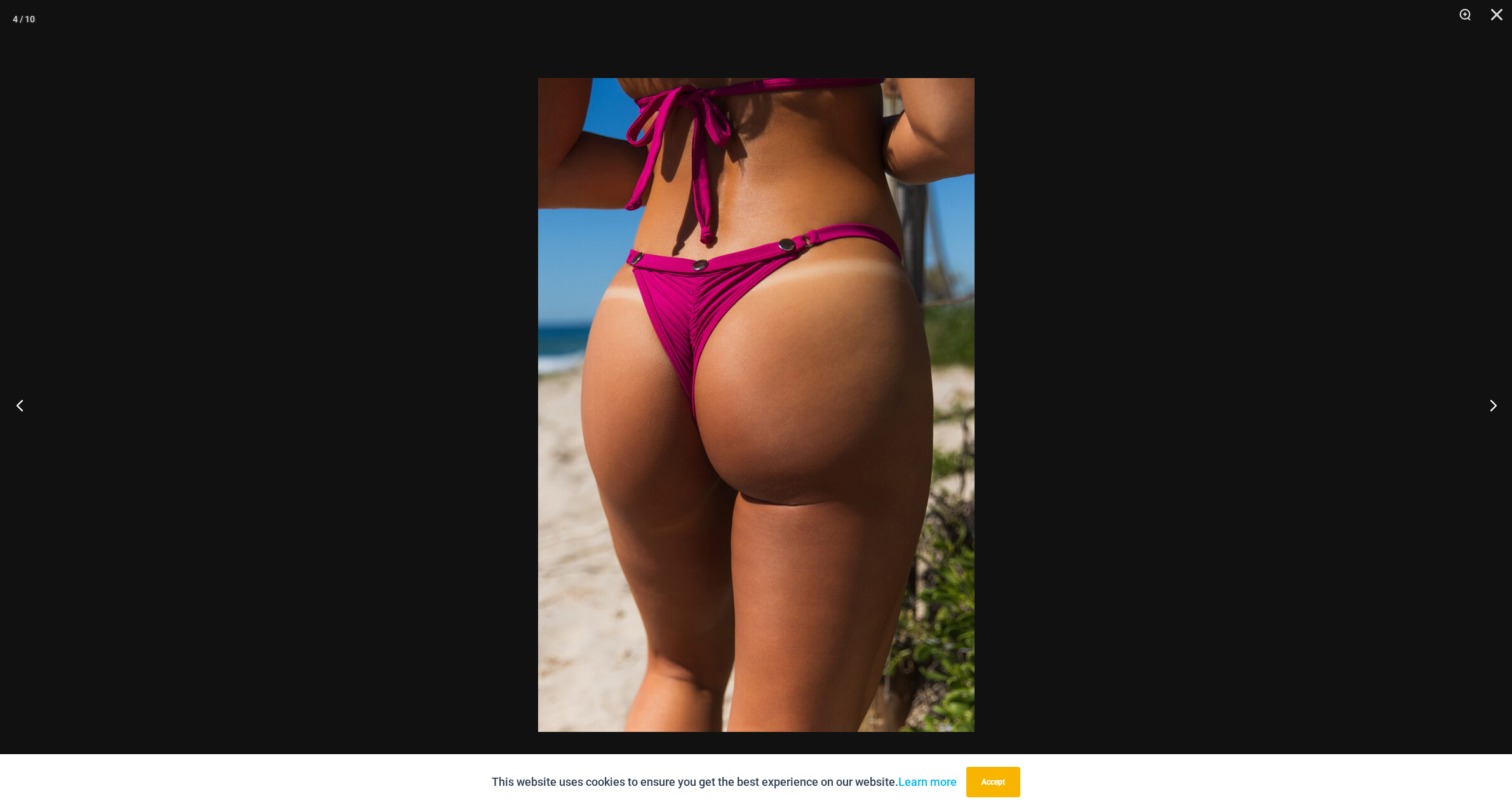
click at [21, 407] on button "Previous" at bounding box center [24, 405] width 48 height 64
